Goal: Find specific page/section: Find specific page/section

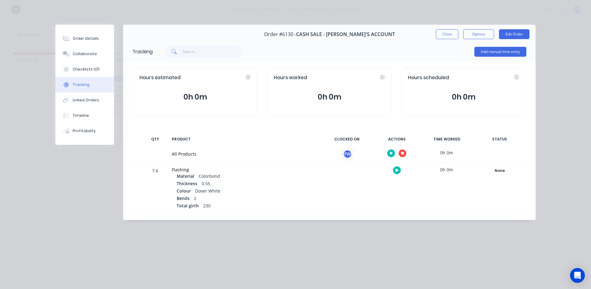
click at [401, 154] on icon "button" at bounding box center [402, 153] width 3 height 3
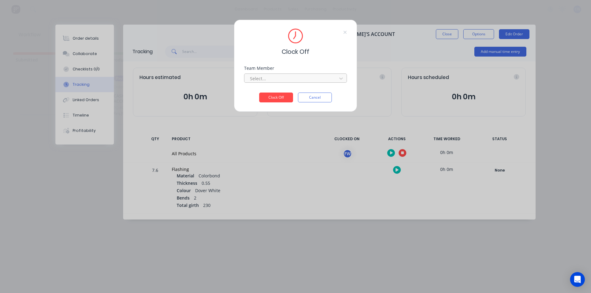
click at [294, 82] on div "Team Member Select..." at bounding box center [295, 79] width 103 height 26
click at [289, 84] on div "Team Member Select..." at bounding box center [295, 79] width 103 height 26
click at [307, 80] on div at bounding box center [291, 79] width 84 height 8
drag, startPoint x: 282, startPoint y: 93, endPoint x: 269, endPoint y: 102, distance: 15.2
click at [282, 94] on div "Fabrication Workshop" at bounding box center [295, 91] width 103 height 11
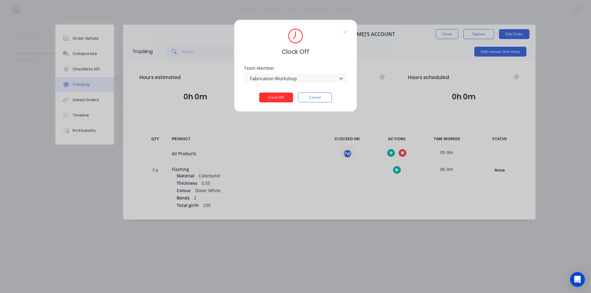
click at [269, 102] on button "Clock Off" at bounding box center [276, 98] width 34 height 10
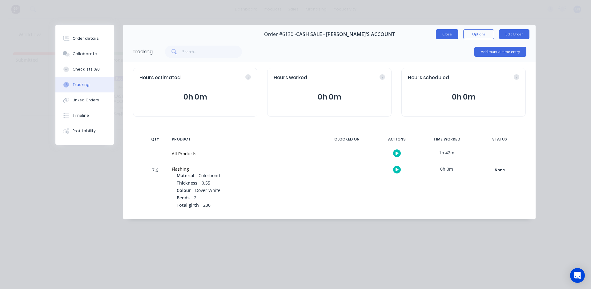
click at [447, 35] on button "Close" at bounding box center [447, 34] width 22 height 10
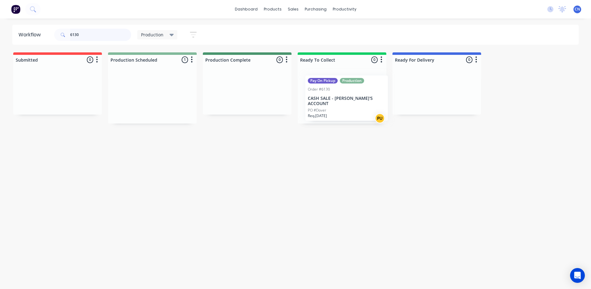
drag, startPoint x: 158, startPoint y: 108, endPoint x: 353, endPoint y: 110, distance: 195.3
click at [353, 110] on div "Submitted 0 Summaries Total order value Invoiced to date To be invoiced Product…" at bounding box center [463, 87] width 937 height 71
drag, startPoint x: 96, startPoint y: 38, endPoint x: 40, endPoint y: 36, distance: 56.7
click at [40, 36] on header "Workflow 6130 Production Save new view None edit Production (Default) edit Comp…" at bounding box center [295, 35] width 566 height 20
type input "6128"
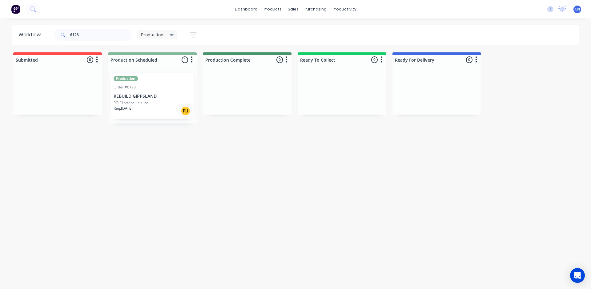
click at [156, 116] on div "Req. [DATE] PU" at bounding box center [153, 111] width 78 height 10
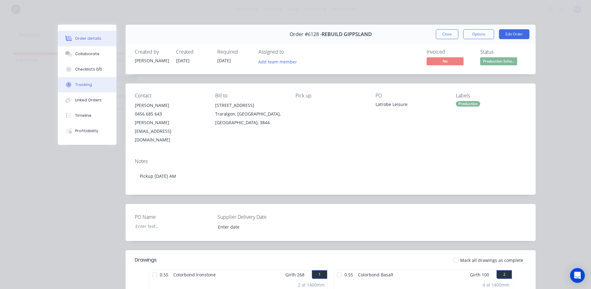
click at [79, 90] on button "Tracking" at bounding box center [87, 84] width 58 height 15
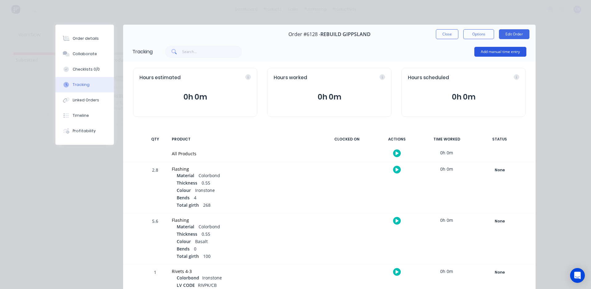
click at [491, 55] on button "Add manual time entry" at bounding box center [500, 52] width 52 height 10
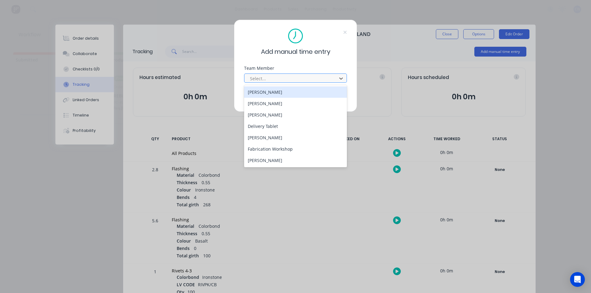
click at [305, 75] on div at bounding box center [291, 79] width 84 height 8
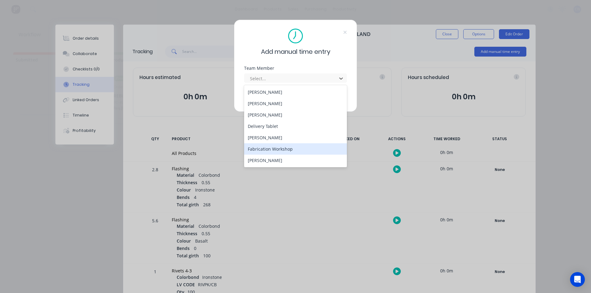
click at [273, 147] on div "Fabrication Workshop" at bounding box center [295, 148] width 103 height 11
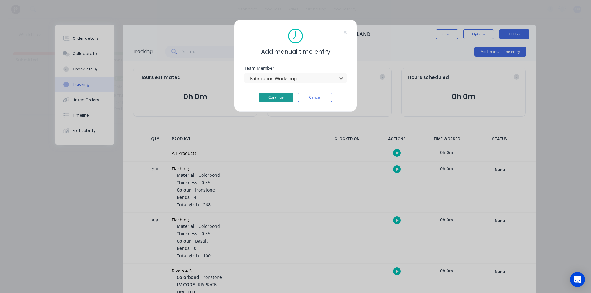
click at [267, 100] on button "Continue" at bounding box center [276, 98] width 34 height 10
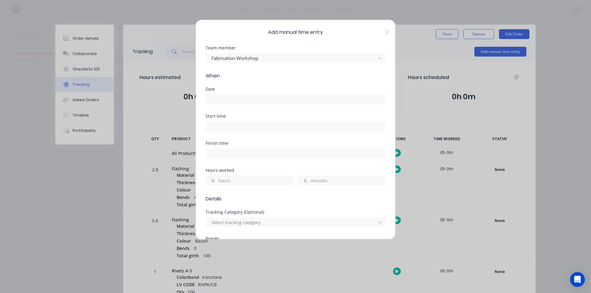
click at [224, 103] on input at bounding box center [295, 99] width 179 height 9
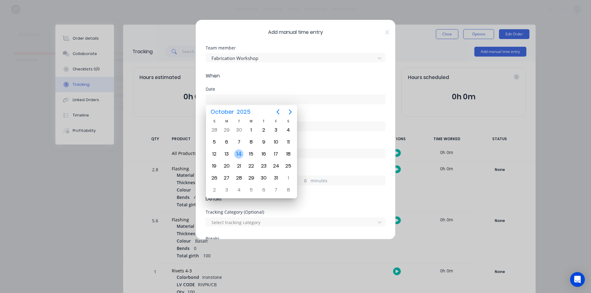
click at [240, 155] on div "14" at bounding box center [238, 154] width 9 height 9
type input "[DATE]"
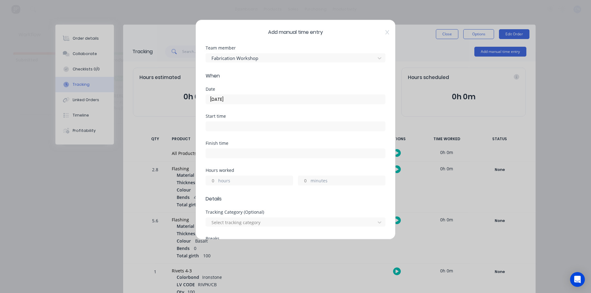
click at [227, 126] on input at bounding box center [295, 126] width 179 height 9
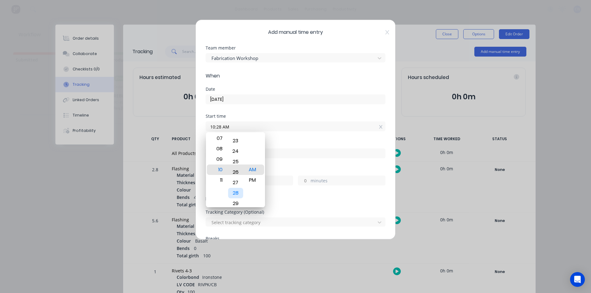
drag, startPoint x: 237, startPoint y: 160, endPoint x: 208, endPoint y: 305, distance: 148.0
click at [208, 256] on html "dashboard products sales purchasing productivity dashboard products Product Cat…" at bounding box center [295, 128] width 591 height 256
drag, startPoint x: 235, startPoint y: 163, endPoint x: 238, endPoint y: 193, distance: 30.0
click at [238, 186] on div "13" at bounding box center [235, 180] width 15 height 10
type input "10:10 AM"
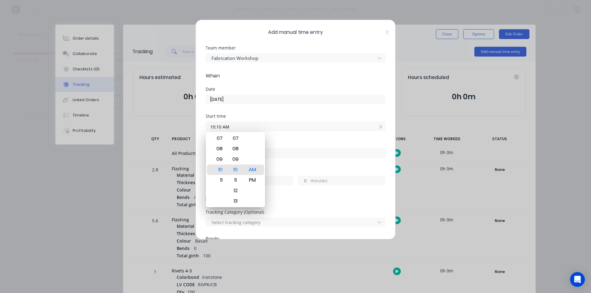
click at [287, 126] on input "10:10 AM" at bounding box center [295, 126] width 179 height 9
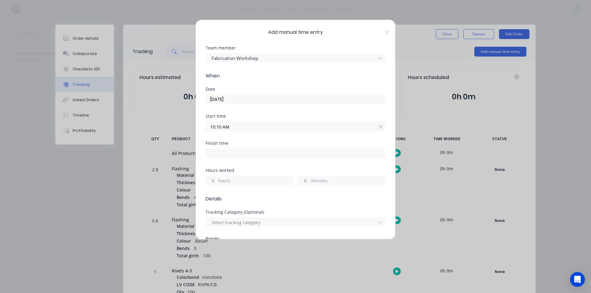
drag, startPoint x: 223, startPoint y: 161, endPoint x: 224, endPoint y: 157, distance: 4.1
click at [223, 161] on div "Finish time" at bounding box center [295, 154] width 180 height 27
click at [224, 157] on input at bounding box center [295, 153] width 179 height 9
type input "10:28 AM"
type input "0"
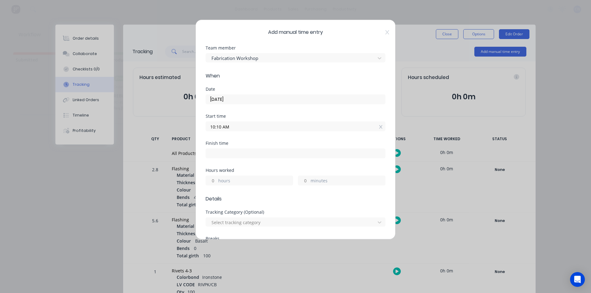
type input "18"
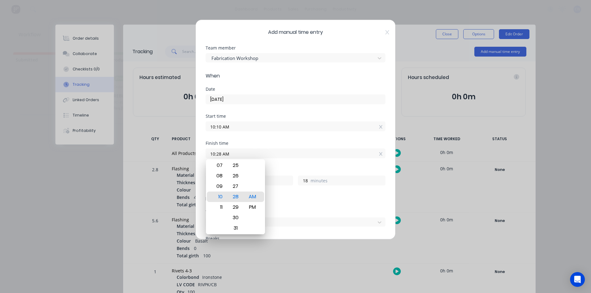
click at [310, 143] on div "Finish time" at bounding box center [295, 143] width 180 height 4
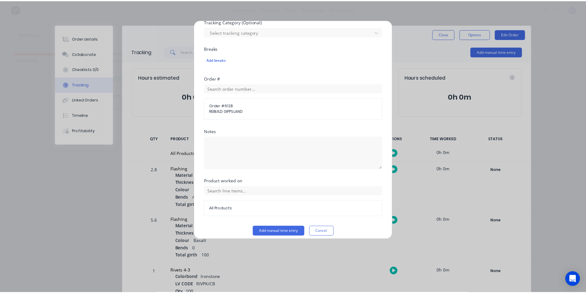
scroll to position [196, 0]
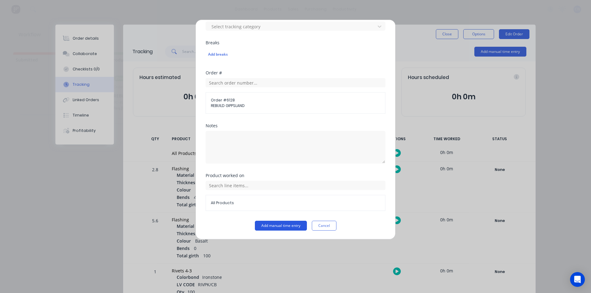
click at [292, 227] on button "Add manual time entry" at bounding box center [281, 226] width 52 height 10
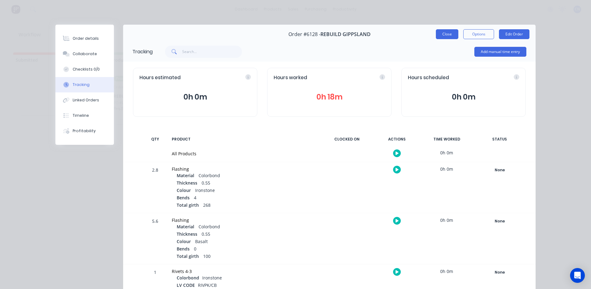
click at [445, 37] on button "Close" at bounding box center [447, 34] width 22 height 10
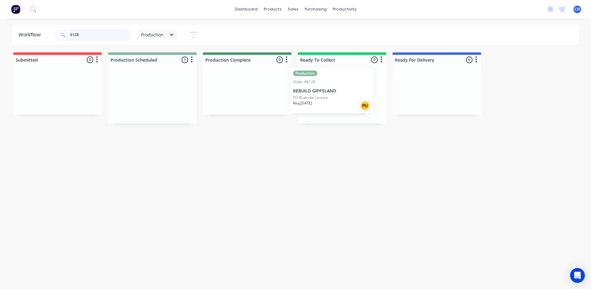
drag, startPoint x: 161, startPoint y: 111, endPoint x: 329, endPoint y: 102, distance: 167.9
click at [341, 106] on div "Submitted 0 Summaries Total order value Invoiced to date To be invoiced Product…" at bounding box center [463, 87] width 937 height 71
type input "6143"
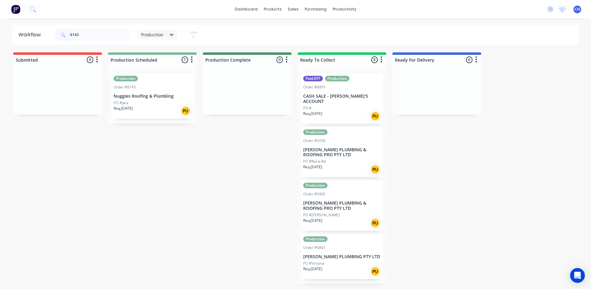
click at [155, 100] on div "PO #Jack" at bounding box center [153, 103] width 78 height 6
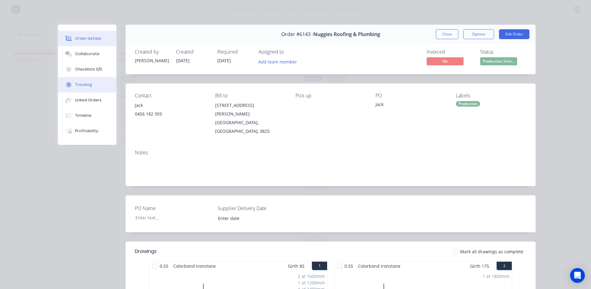
click at [82, 82] on div "Tracking" at bounding box center [83, 85] width 17 height 6
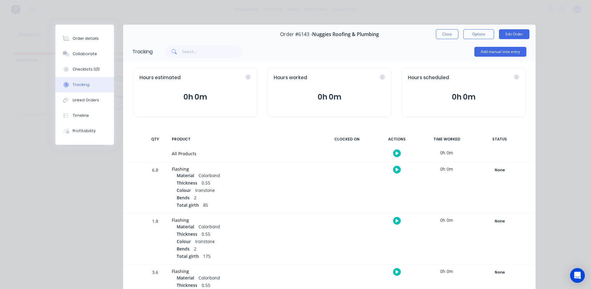
click at [393, 155] on button "button" at bounding box center [397, 153] width 8 height 8
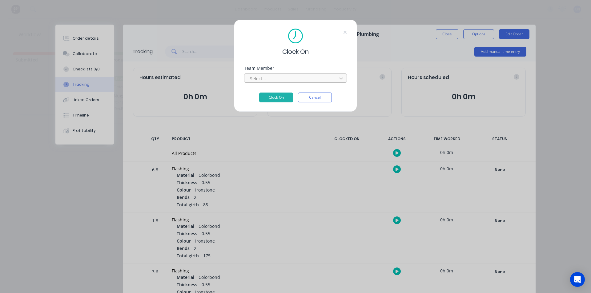
click at [297, 78] on div at bounding box center [291, 79] width 84 height 8
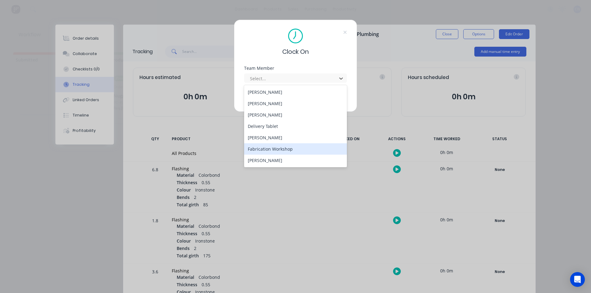
click at [281, 148] on div "Fabrication Workshop" at bounding box center [295, 148] width 103 height 11
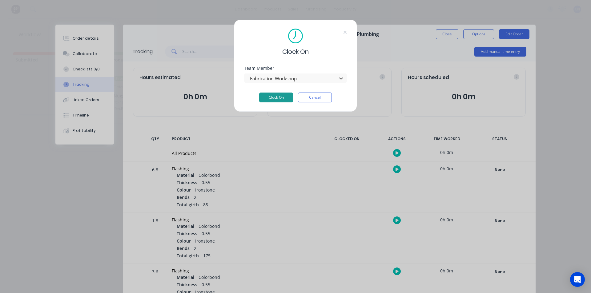
click at [278, 99] on button "Clock On" at bounding box center [276, 98] width 34 height 10
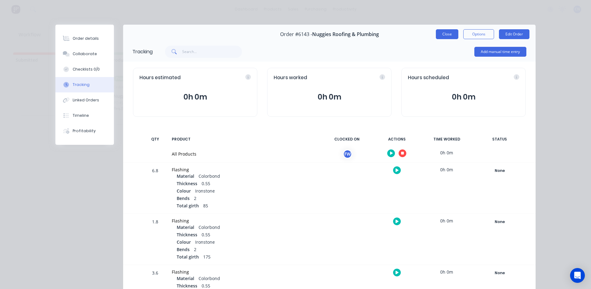
click at [445, 34] on button "Close" at bounding box center [447, 34] width 22 height 10
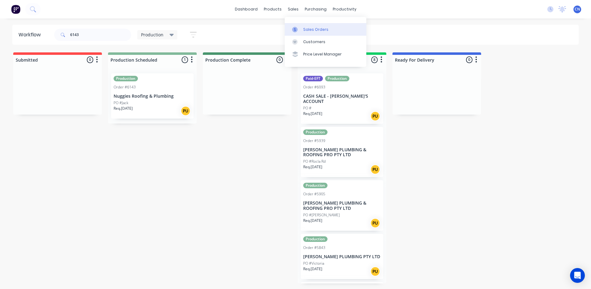
click at [305, 27] on div "Sales Orders" at bounding box center [315, 30] width 25 height 6
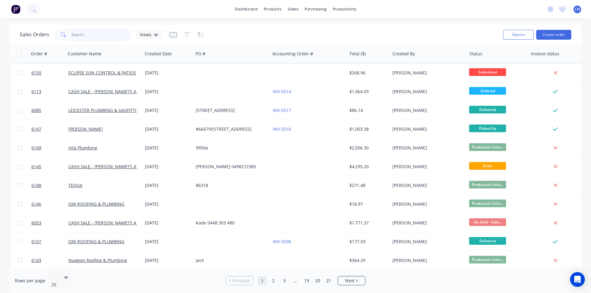
click at [93, 35] on input "text" at bounding box center [101, 35] width 60 height 12
click at [102, 34] on input "text" at bounding box center [101, 35] width 60 height 12
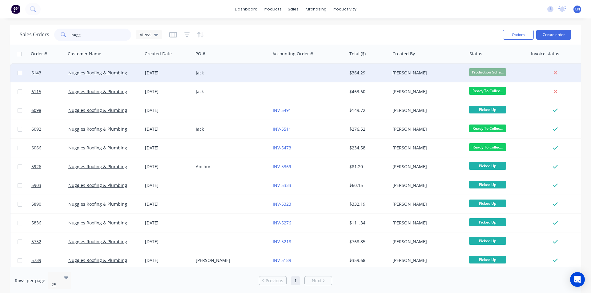
type input "nugg"
click at [139, 75] on div "Nuggies Roofing & Plumbing" at bounding box center [104, 73] width 72 height 6
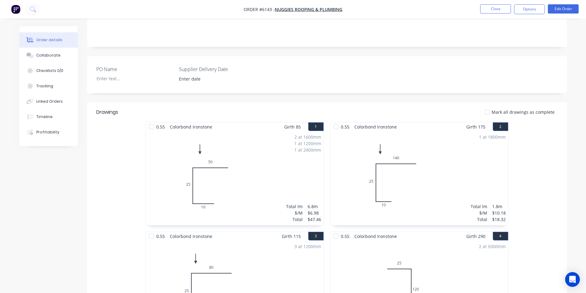
scroll to position [92, 0]
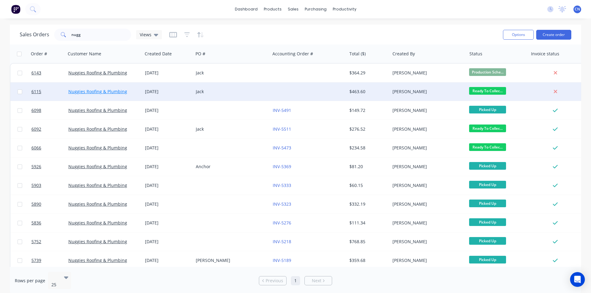
click at [116, 90] on link "Nuggies Roofing & Plumbing" at bounding box center [97, 92] width 59 height 6
click at [220, 94] on div "Jack" at bounding box center [230, 92] width 68 height 6
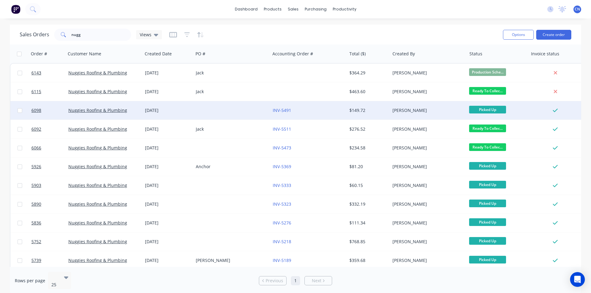
click at [218, 114] on div at bounding box center [231, 110] width 77 height 18
